Goal: Task Accomplishment & Management: Use online tool/utility

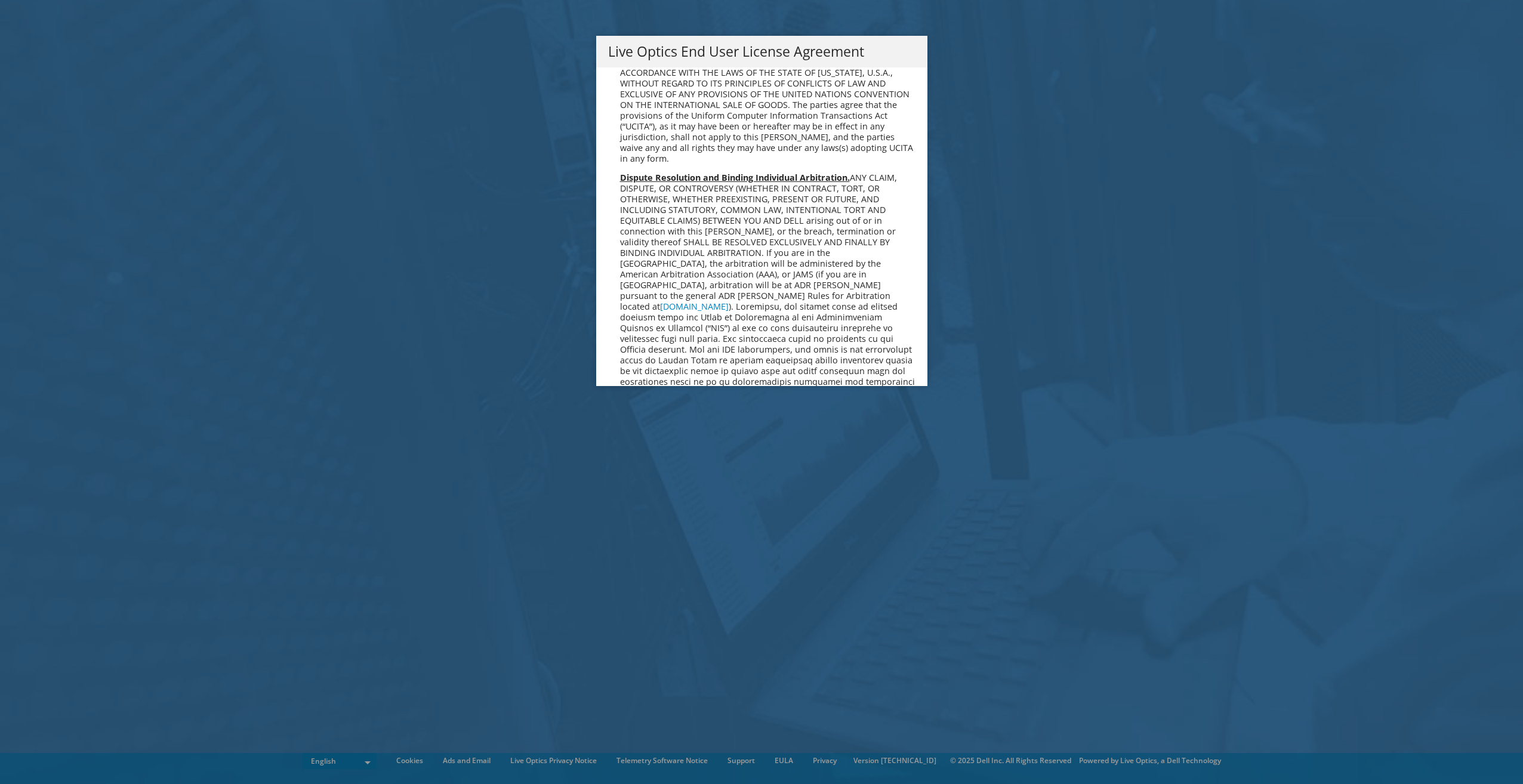
scroll to position [4513, 0]
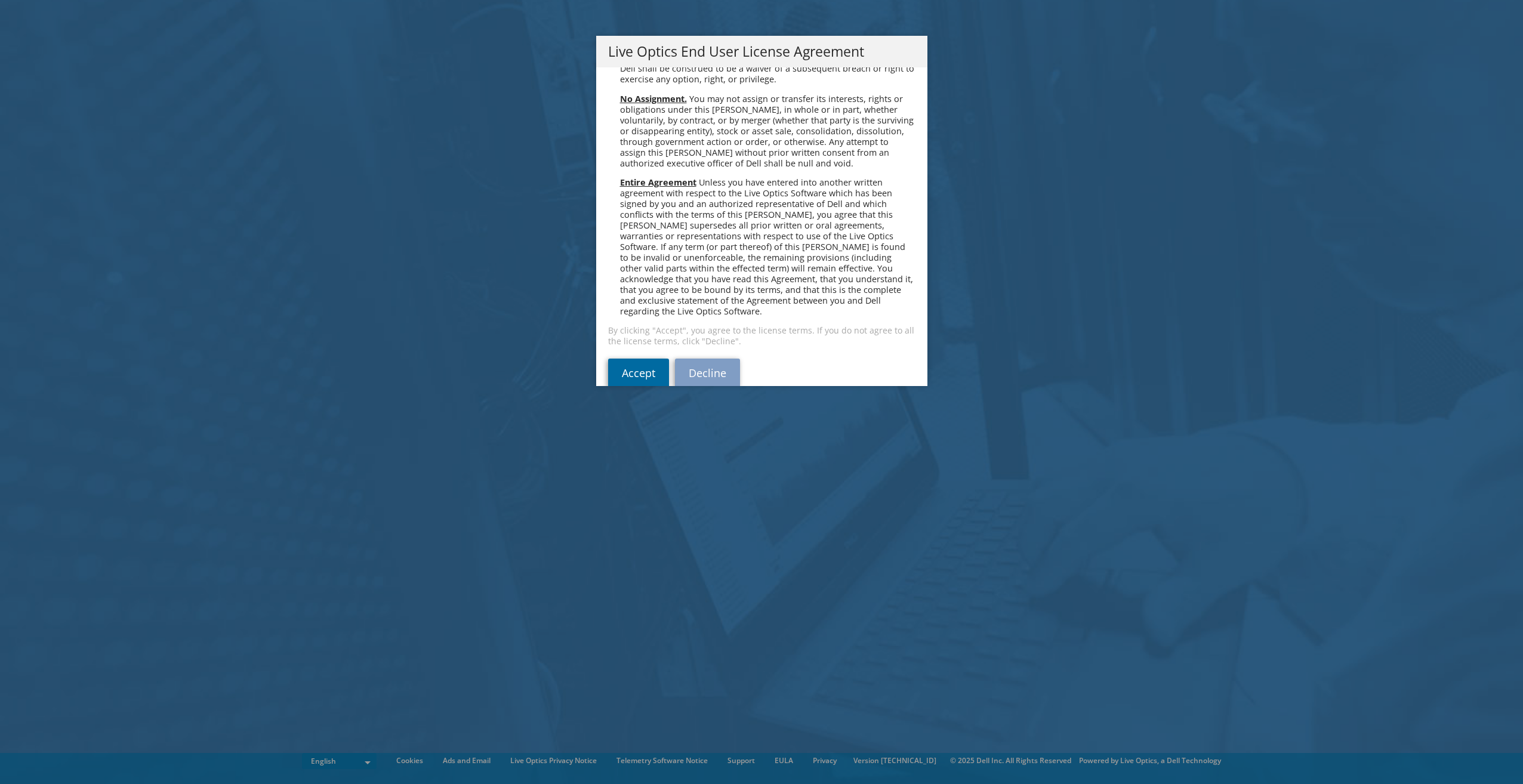
click at [625, 359] on link "Accept" at bounding box center [638, 373] width 61 height 29
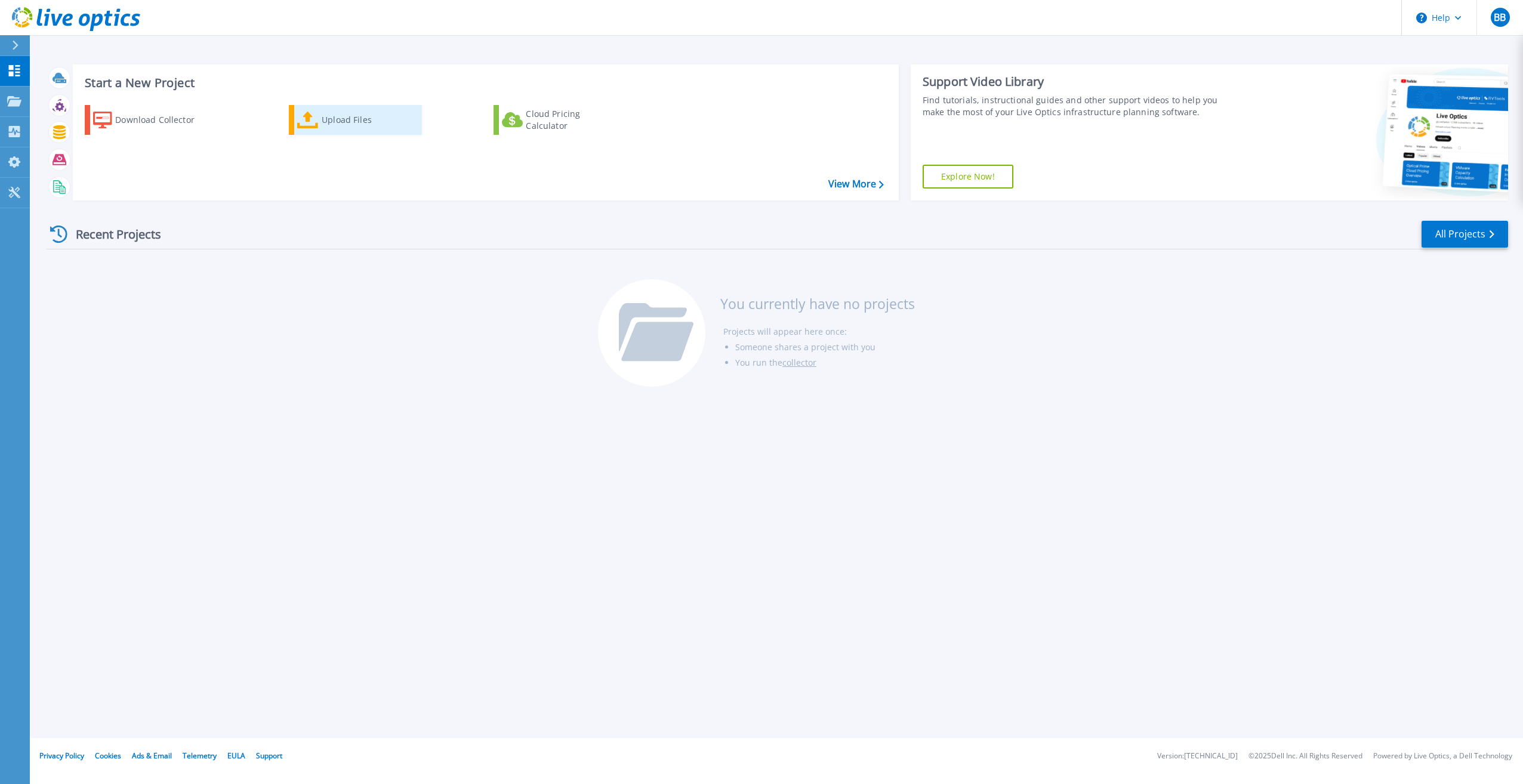
click at [366, 117] on div "Upload Files" at bounding box center [369, 120] width 95 height 24
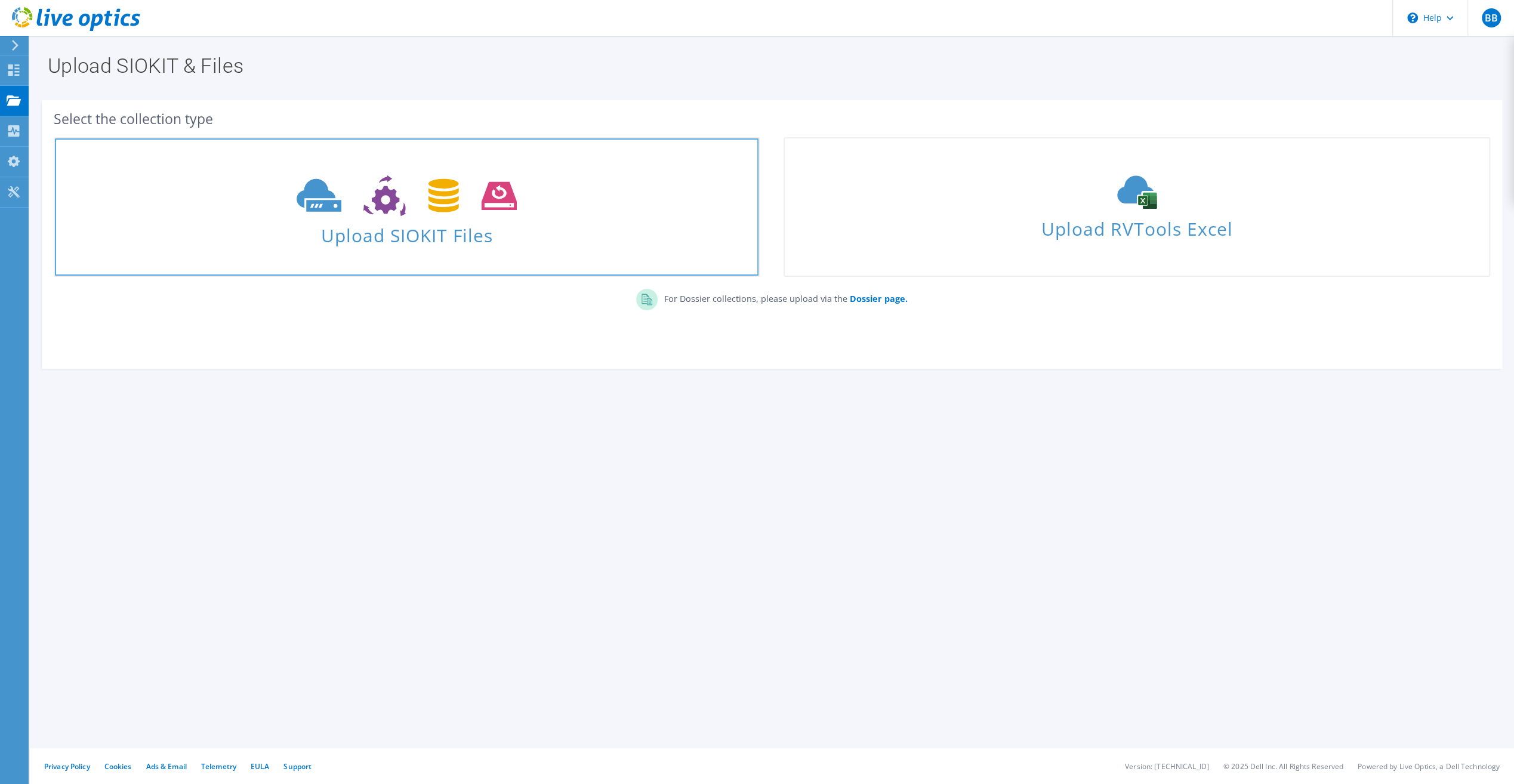
click at [422, 238] on span "Upload SIOKIT Files" at bounding box center [407, 232] width 704 height 26
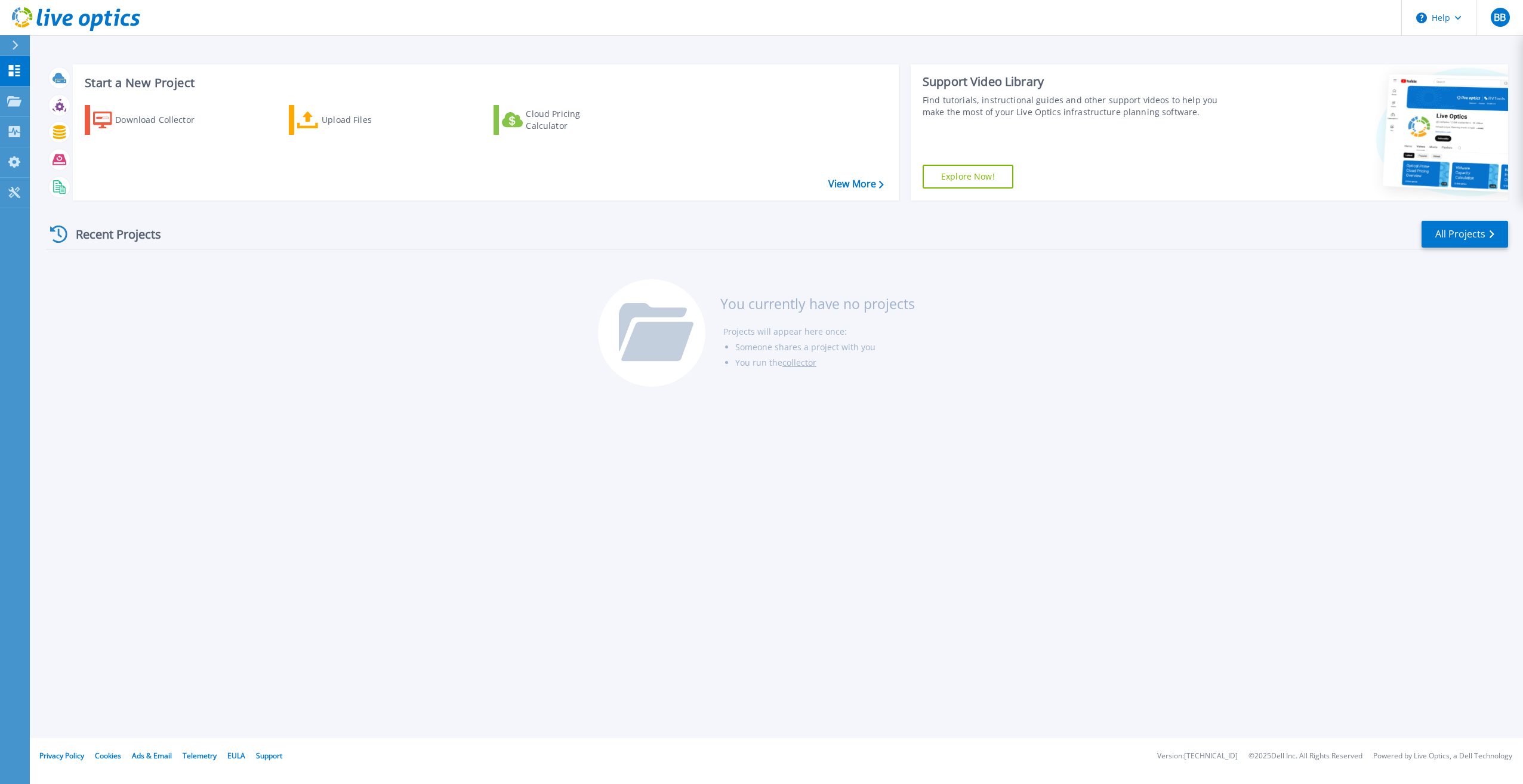
click at [110, 231] on div "Recent Projects" at bounding box center [111, 234] width 132 height 29
click at [59, 130] on icon at bounding box center [59, 132] width 14 height 14
click at [32, 103] on p "Projects" at bounding box center [47, 101] width 32 height 31
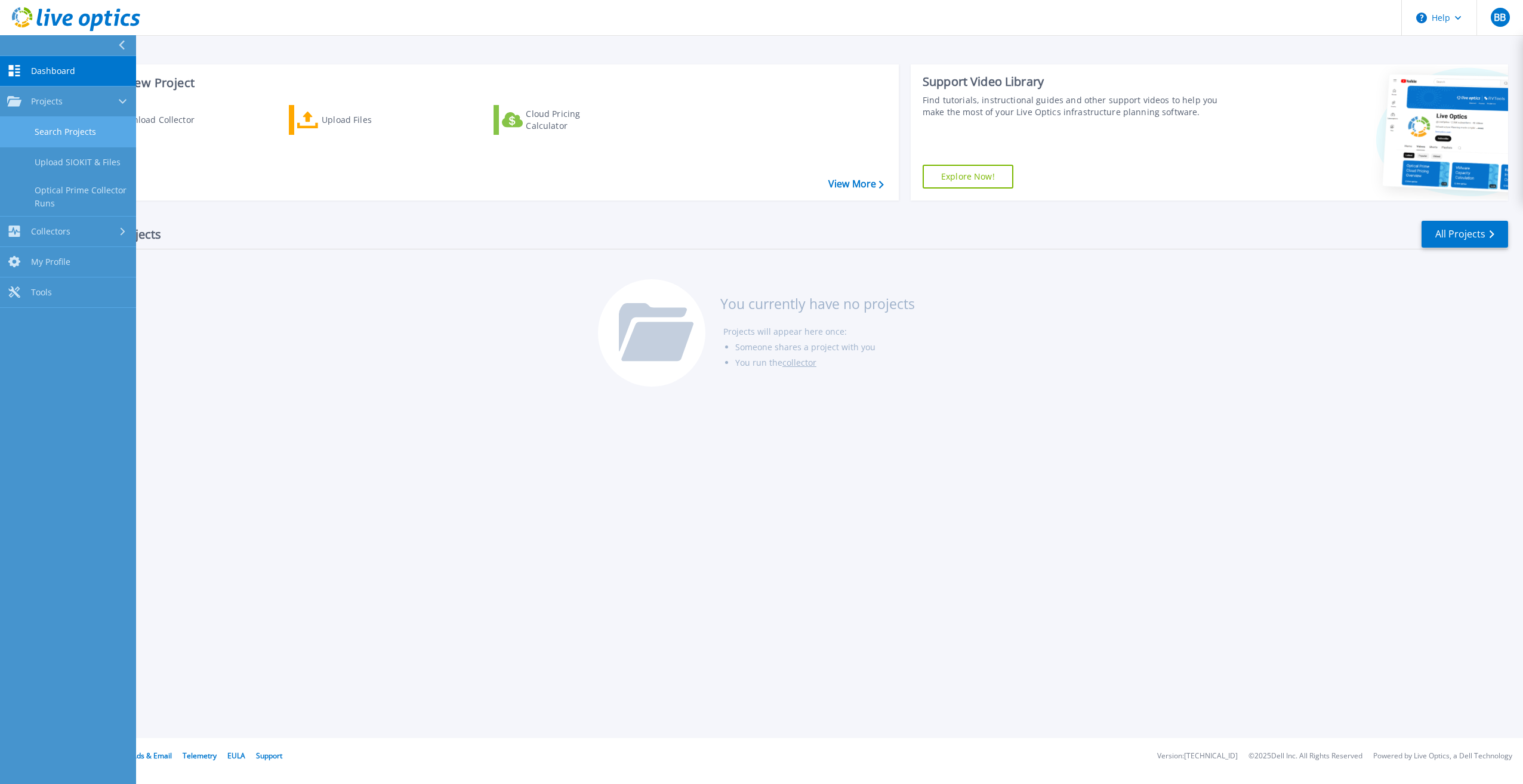
click at [54, 126] on link "Search Projects" at bounding box center [68, 132] width 136 height 30
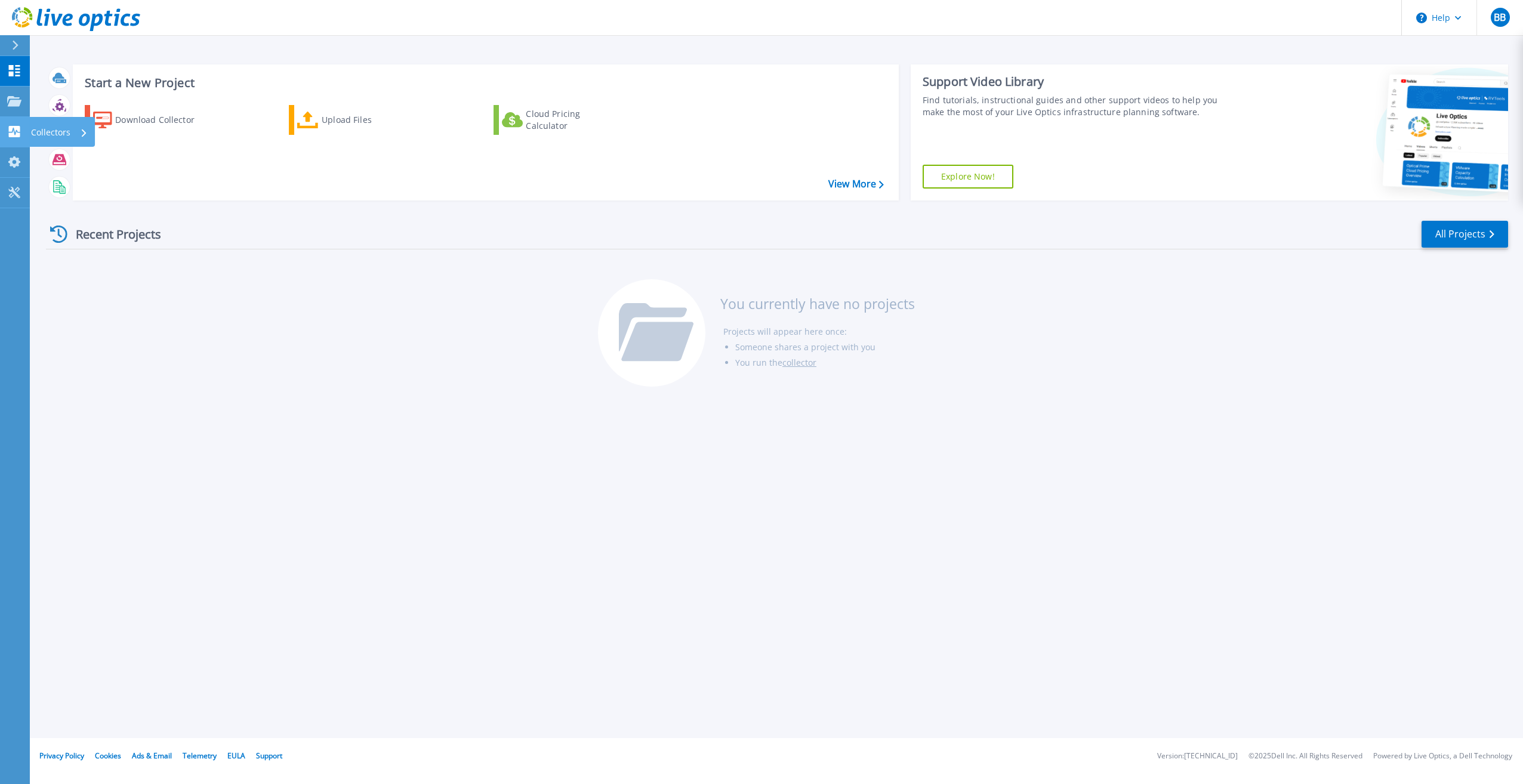
click at [56, 120] on p "Collectors" at bounding box center [50, 132] width 39 height 31
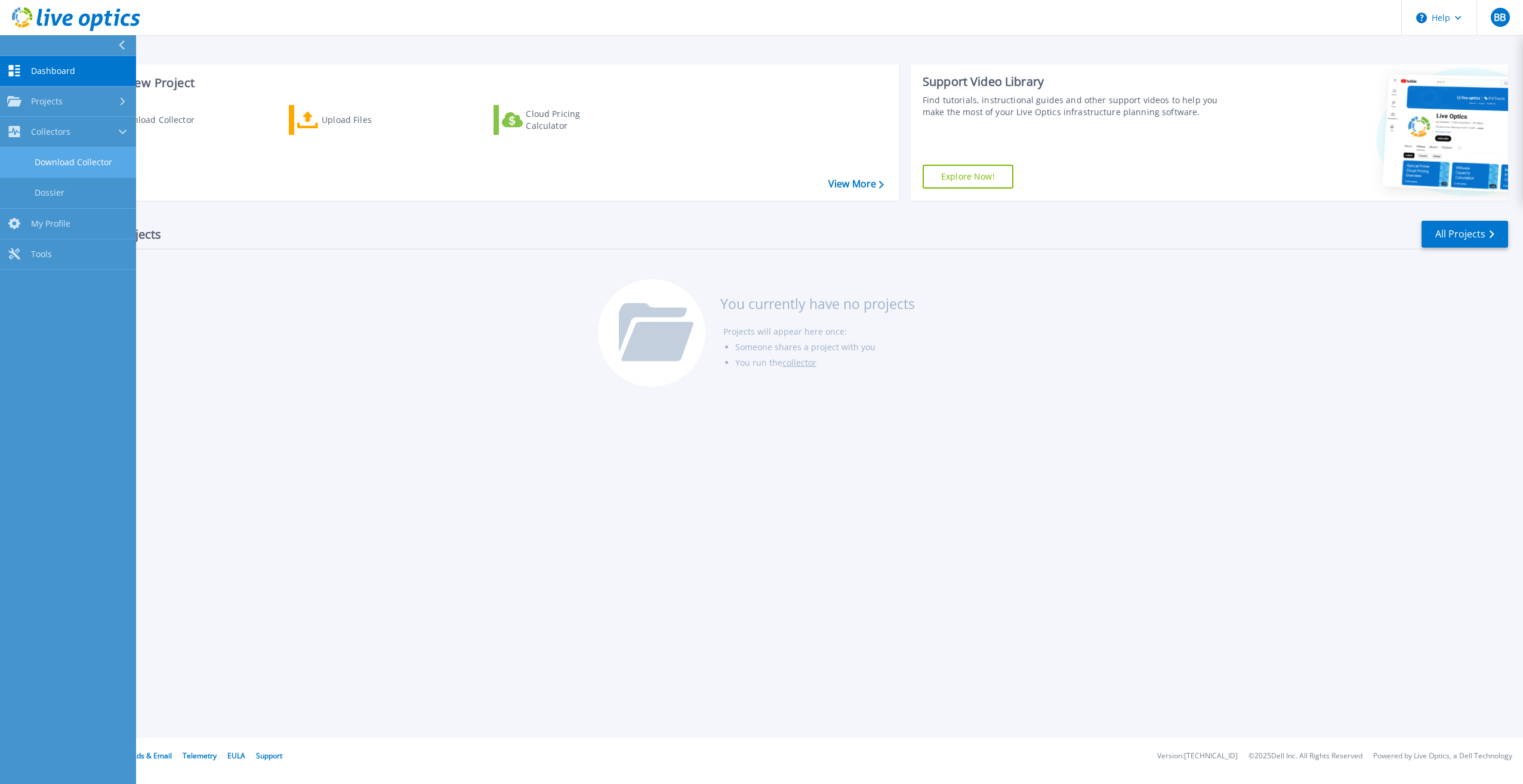
click at [79, 163] on link "Download Collector" at bounding box center [68, 162] width 136 height 30
